Goal: Find contact information: Find contact information

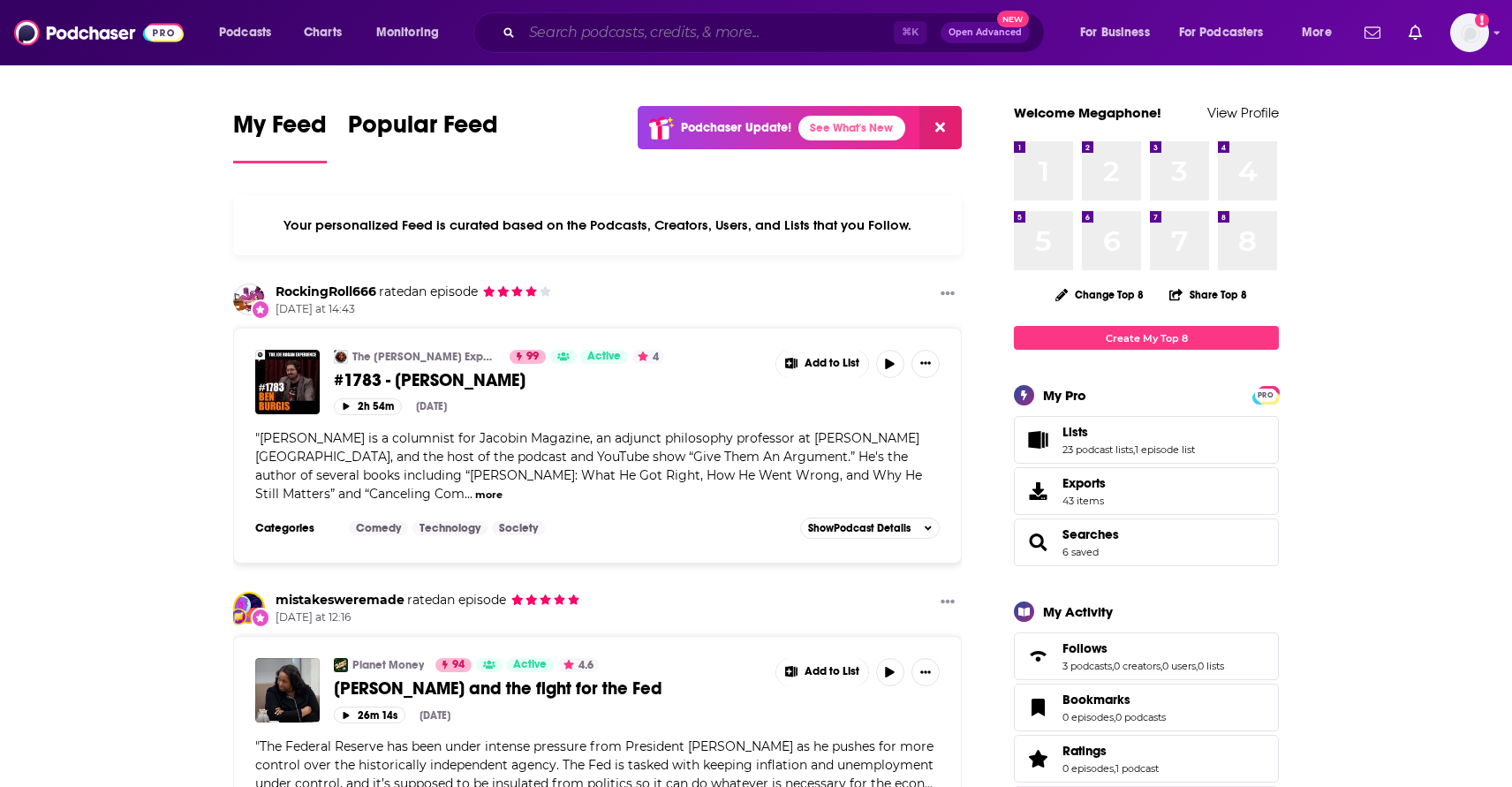
click at [555, 34] on input "Search podcasts, credits, & more..." at bounding box center [708, 33] width 372 height 28
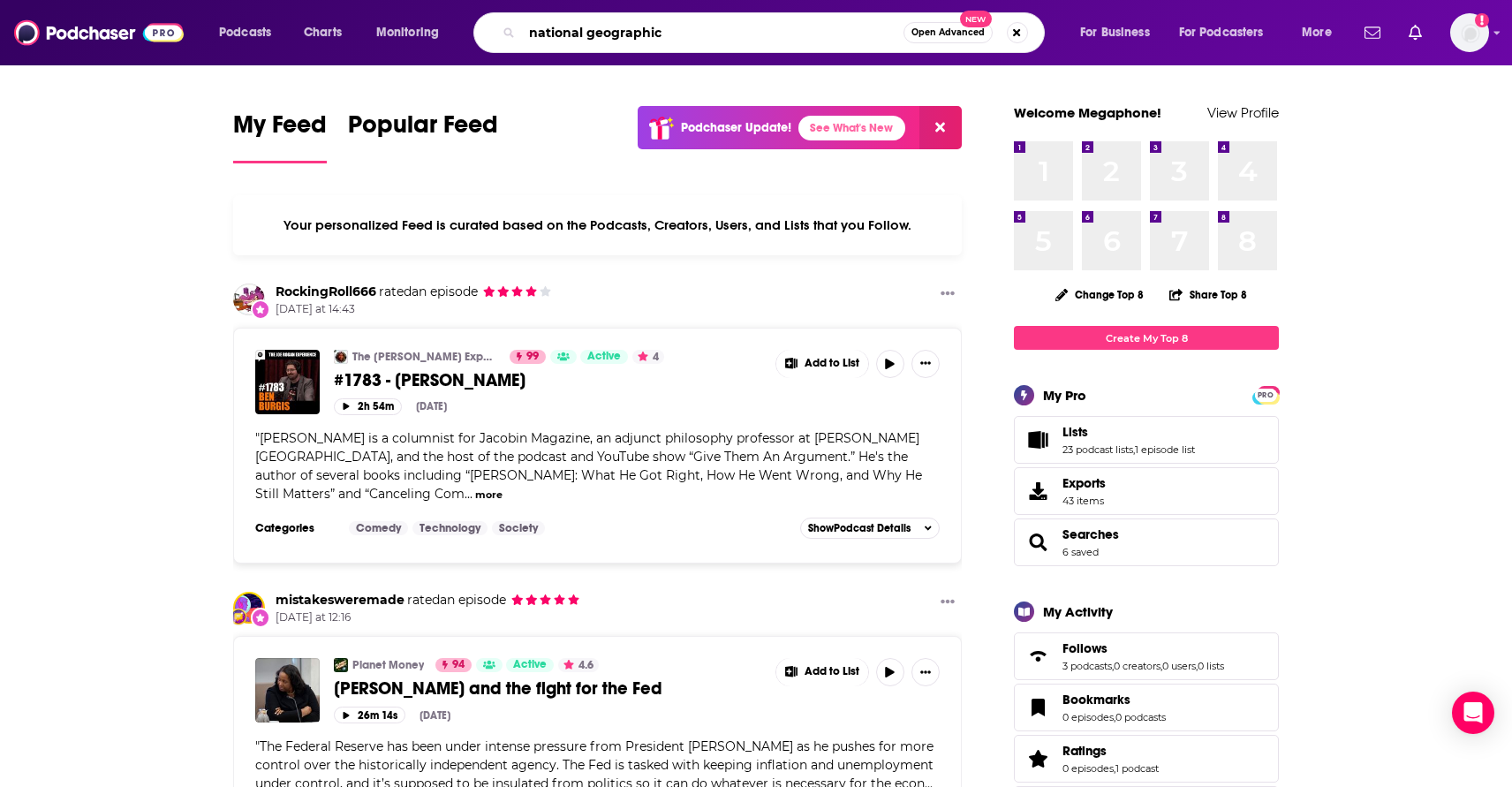
type input "national geographic"
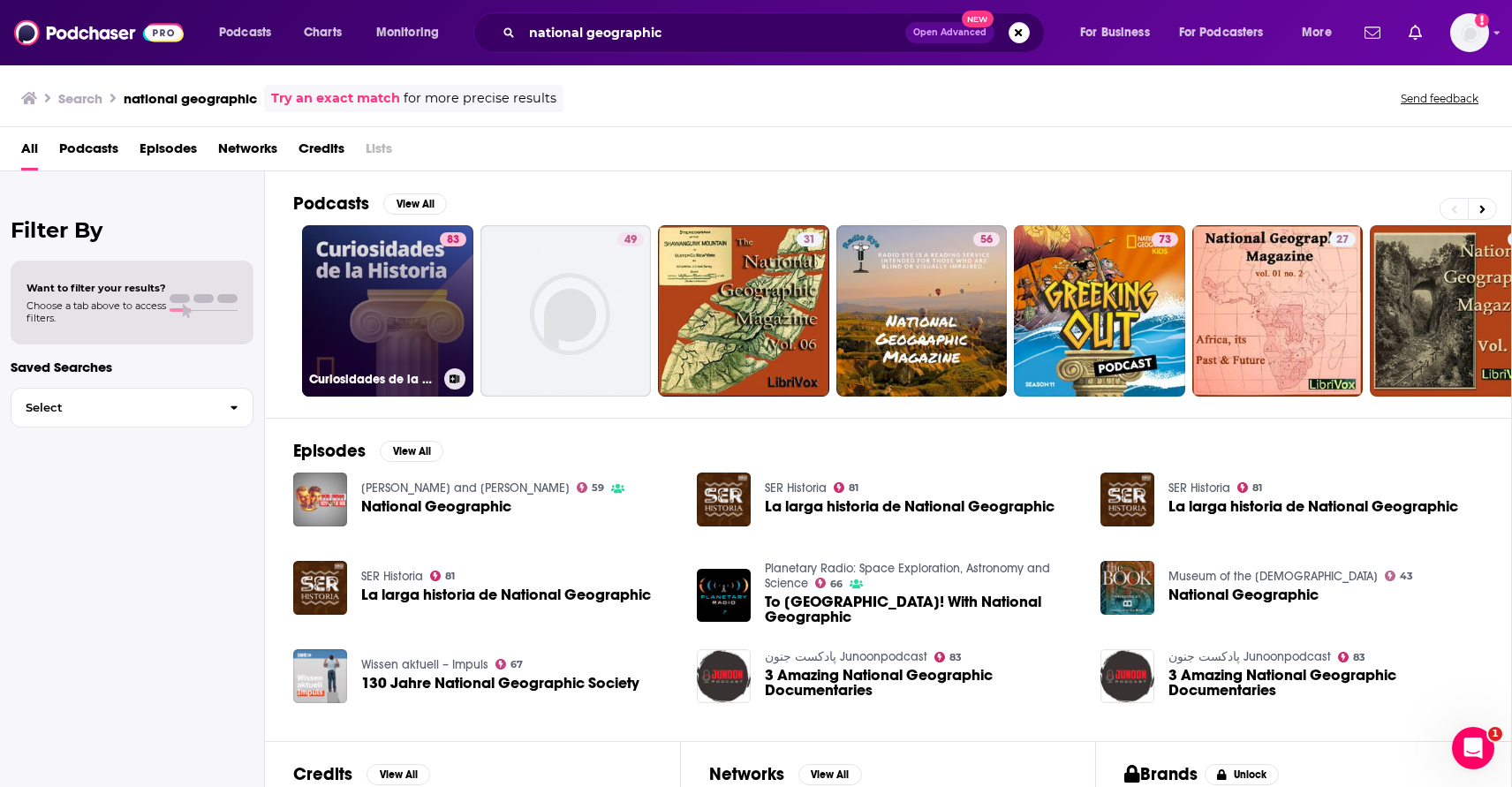
click at [412, 336] on link "83 Curiosidades de la Historia National Geographic" at bounding box center [388, 311] width 171 height 171
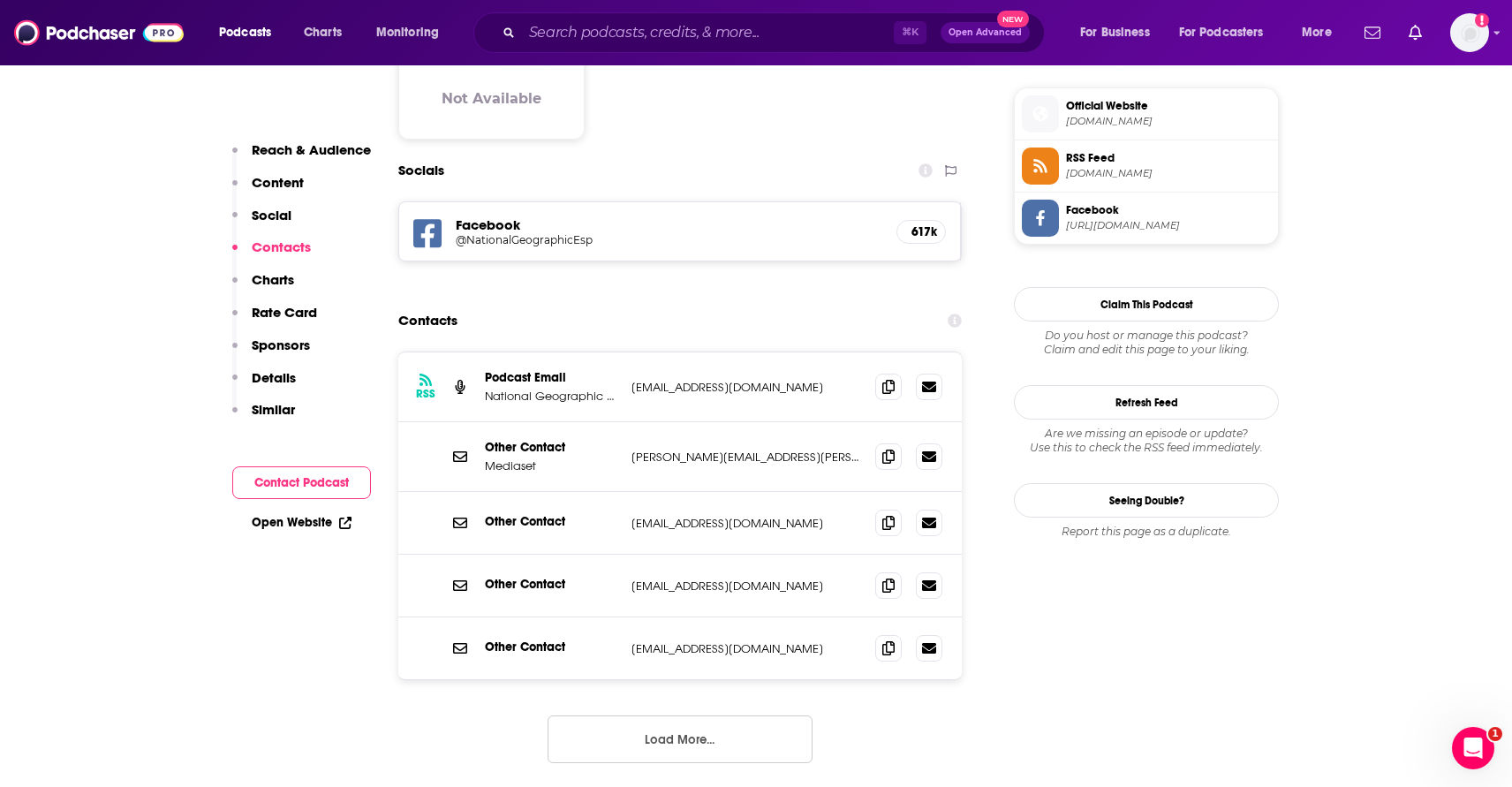
scroll to position [1412, 0]
drag, startPoint x: 826, startPoint y: 389, endPoint x: 720, endPoint y: 396, distance: 106.2
click at [720, 449] on p "pedro.martinez@ivoox.com" at bounding box center [746, 456] width 230 height 15
copy p "ivoox.com"
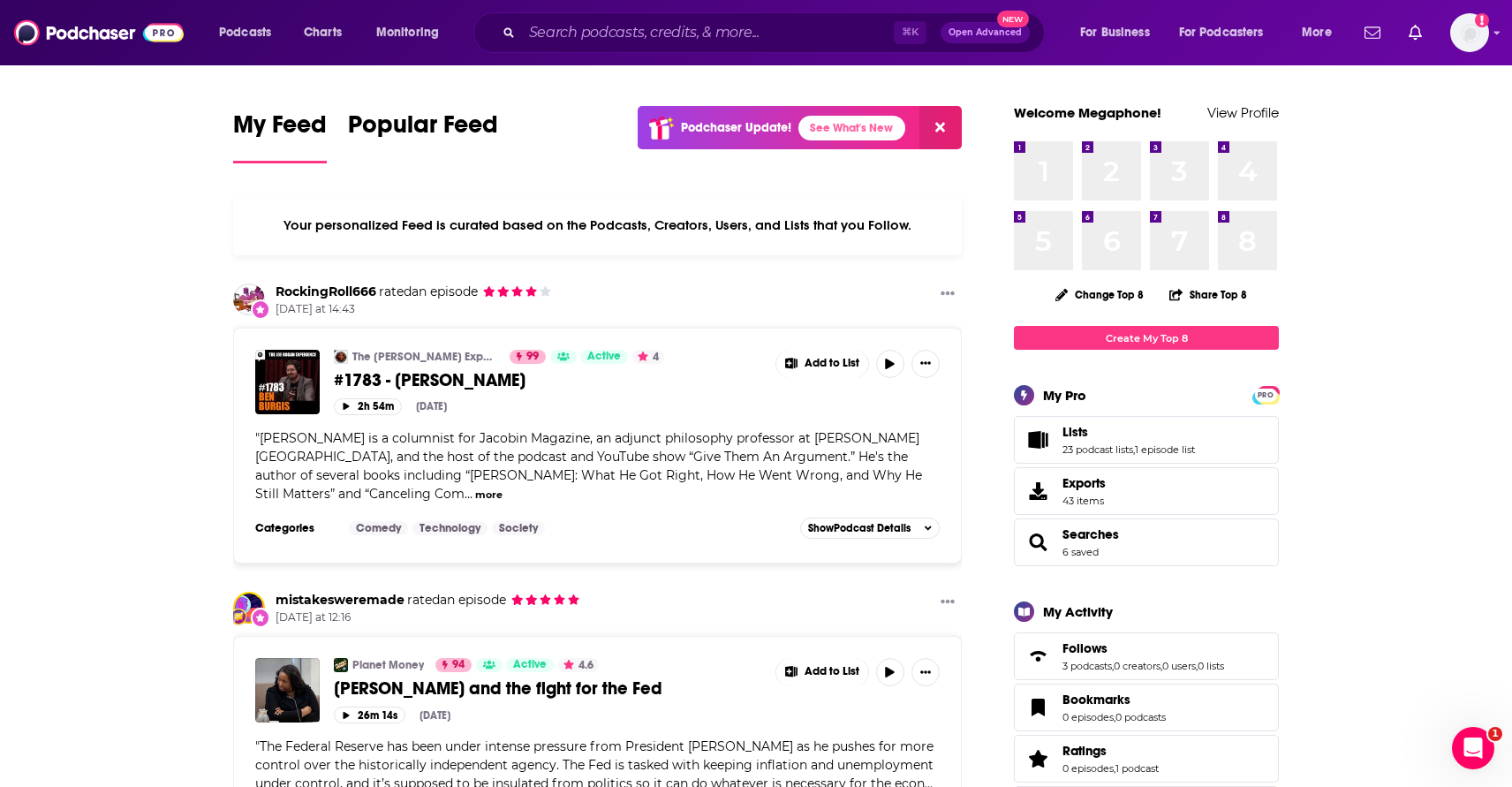
click at [995, 28] on span "Open Advanced" at bounding box center [985, 32] width 73 height 8
